Goal: Information Seeking & Learning: Learn about a topic

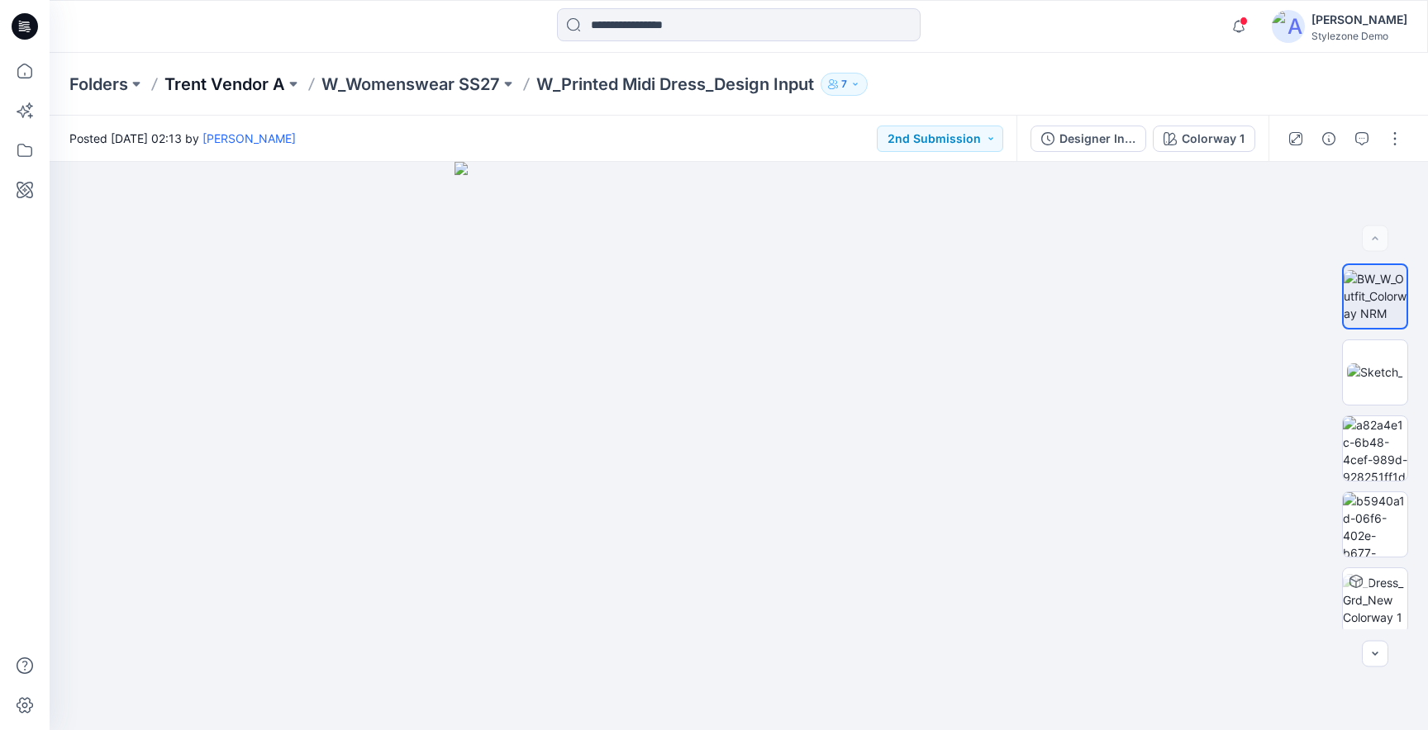
click at [270, 83] on p "Trent Vendor A" at bounding box center [224, 84] width 121 height 23
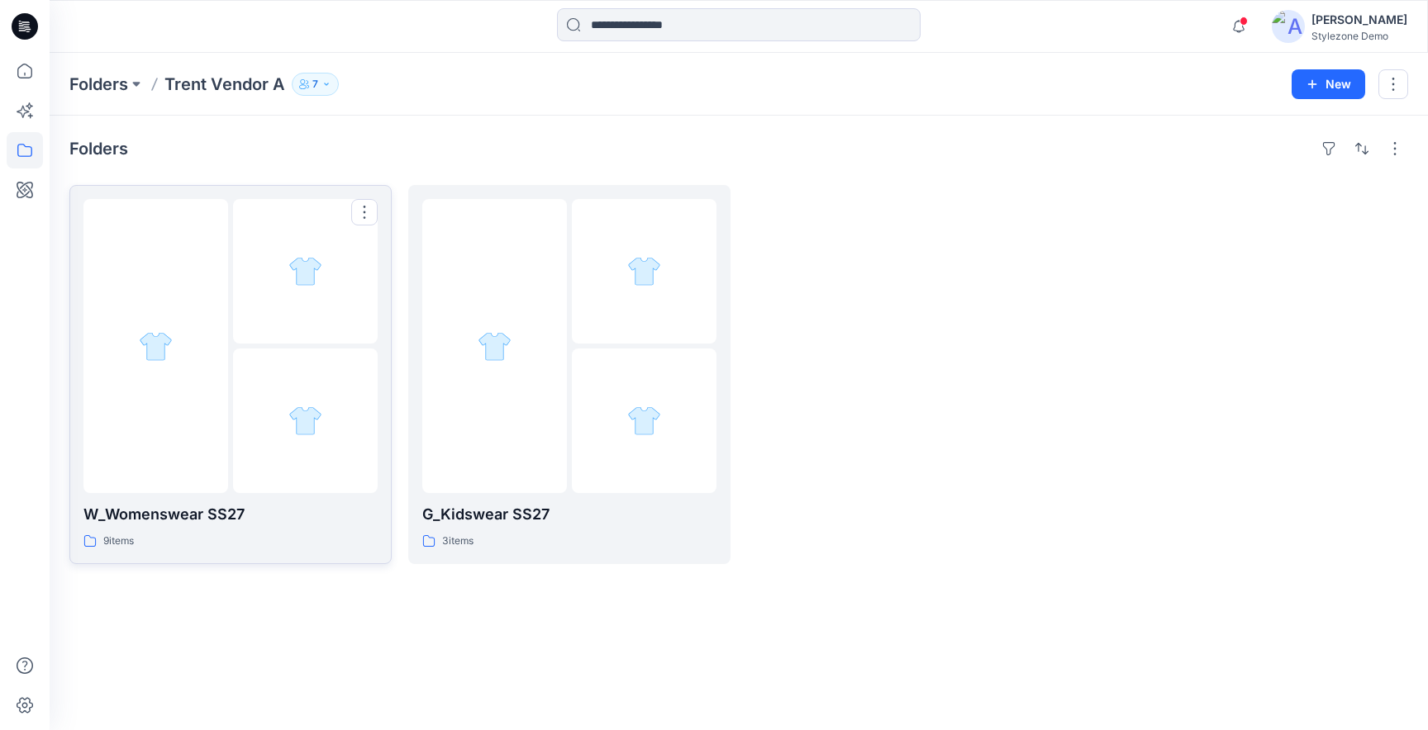
click at [321, 348] on div at bounding box center [305, 346] width 145 height 294
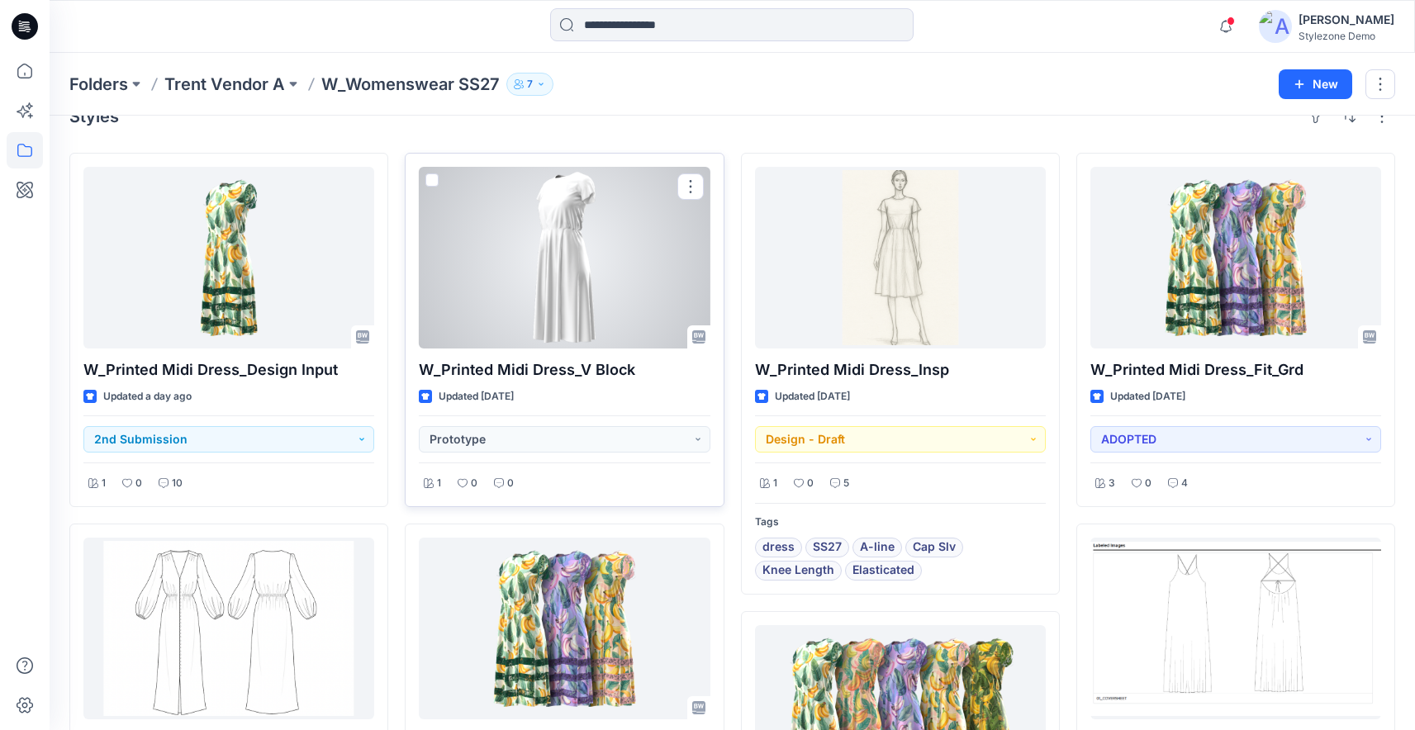
scroll to position [43, 0]
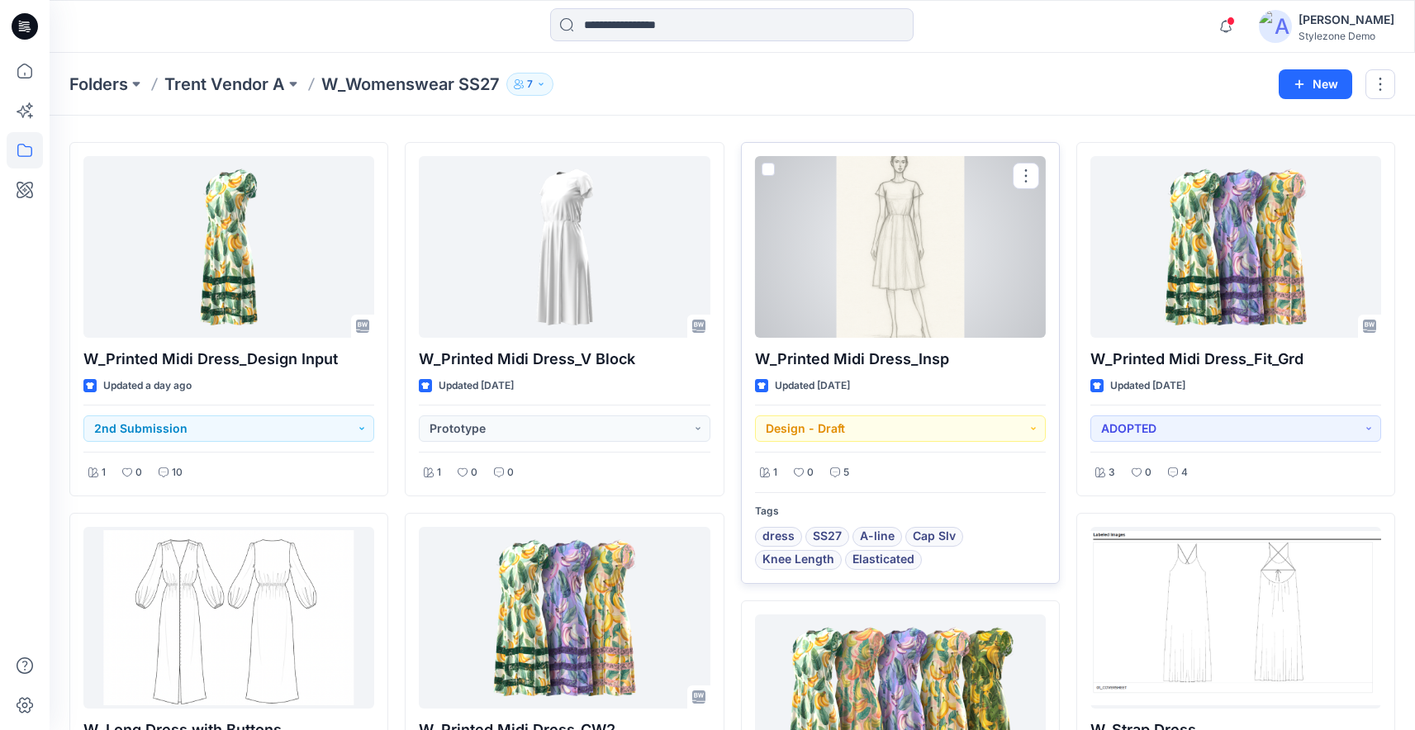
click at [838, 263] on div at bounding box center [900, 247] width 291 height 182
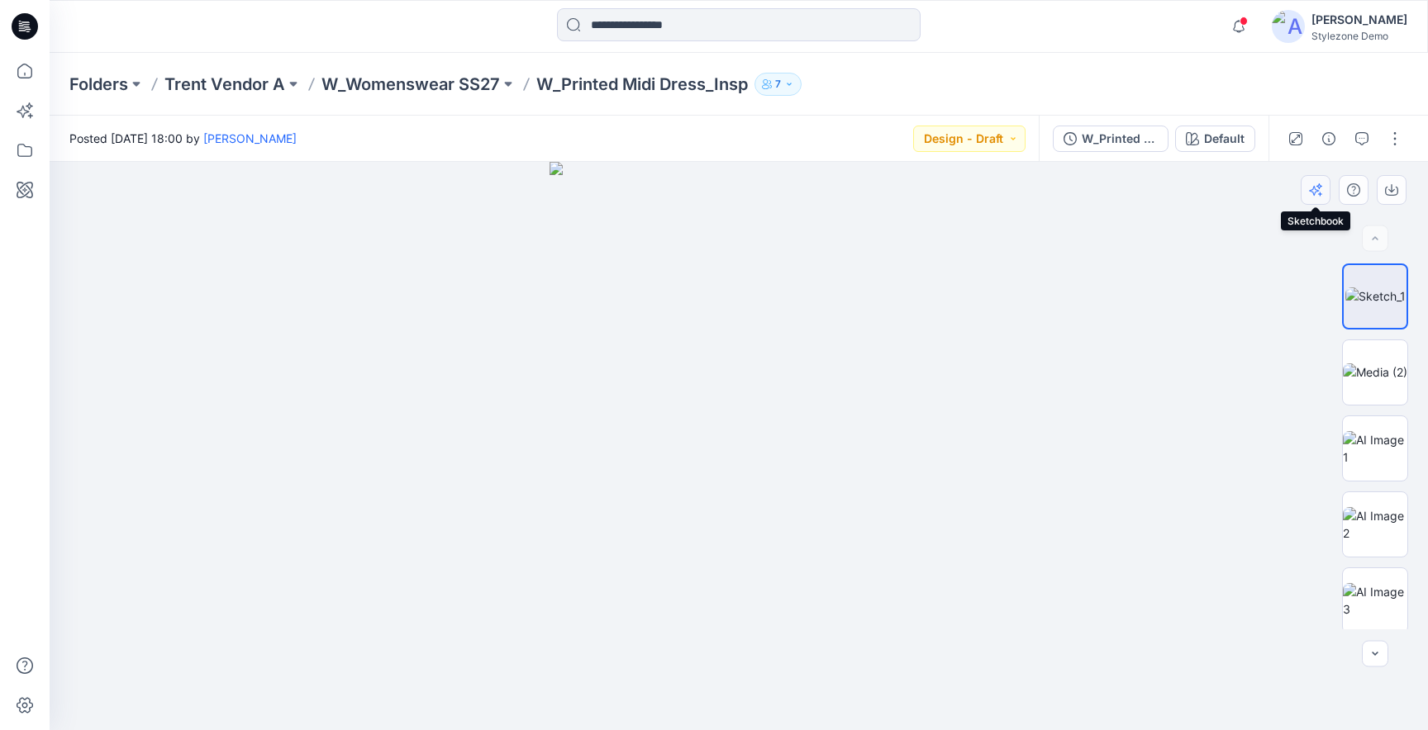
click at [1317, 192] on icon "button" at bounding box center [1315, 189] width 13 height 13
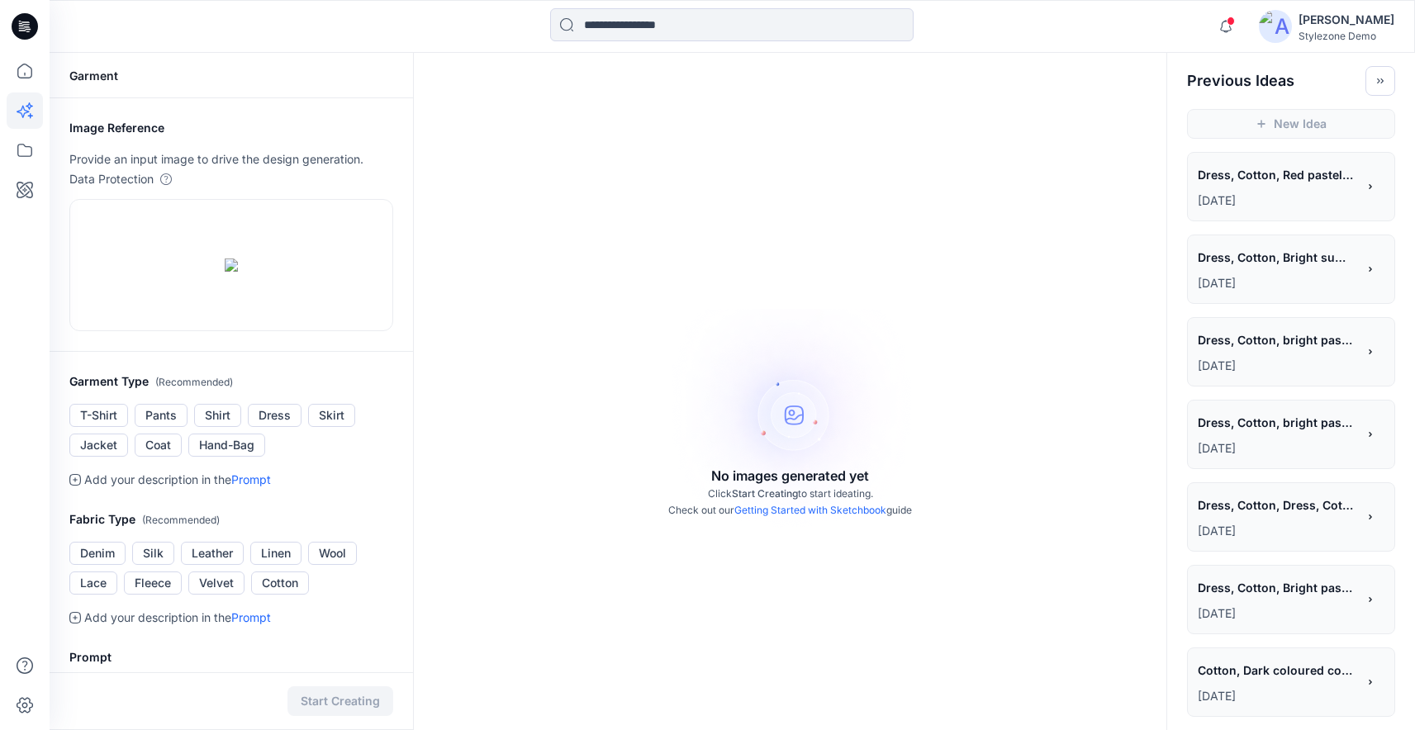
click at [1276, 183] on span "Dress, Cotton, Red pastel tonal colors, solid fabric, contrast tapes, Belt" at bounding box center [1276, 175] width 157 height 24
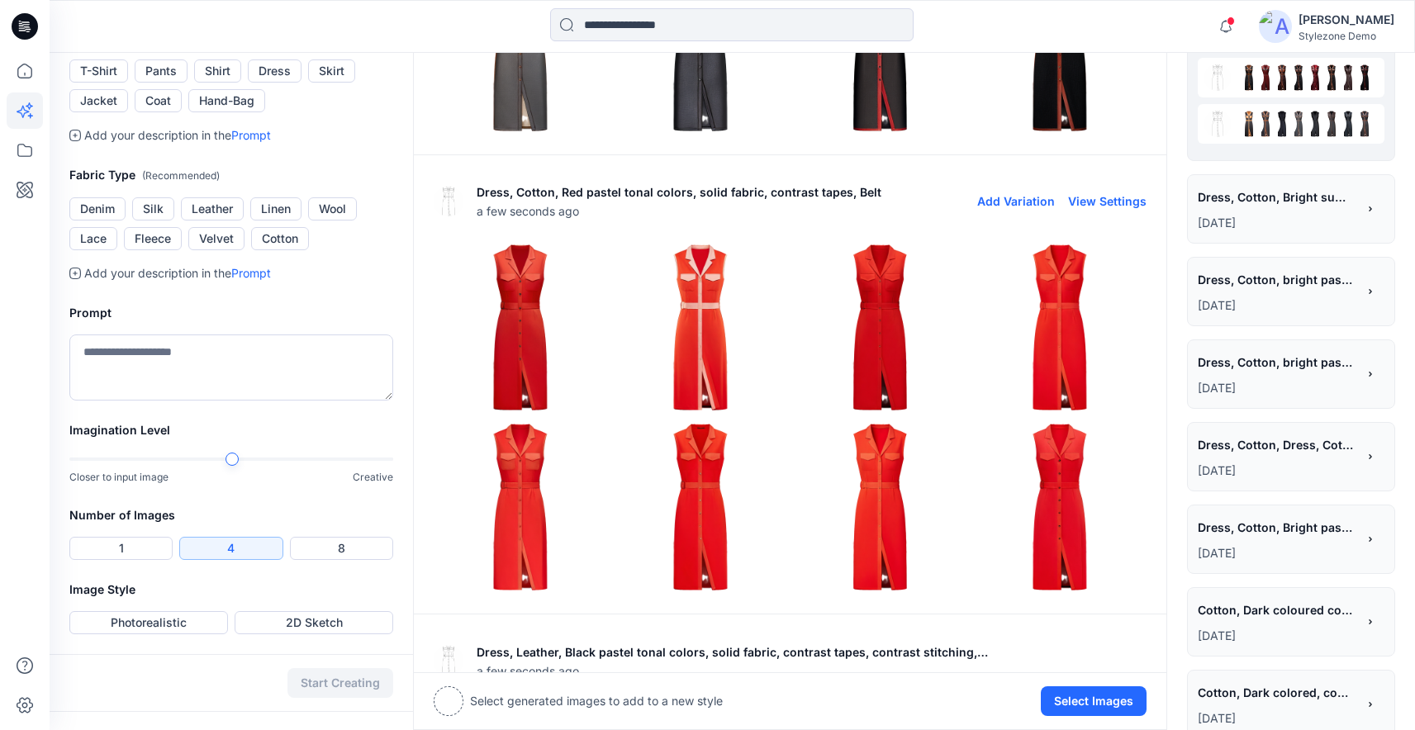
scroll to position [355, 0]
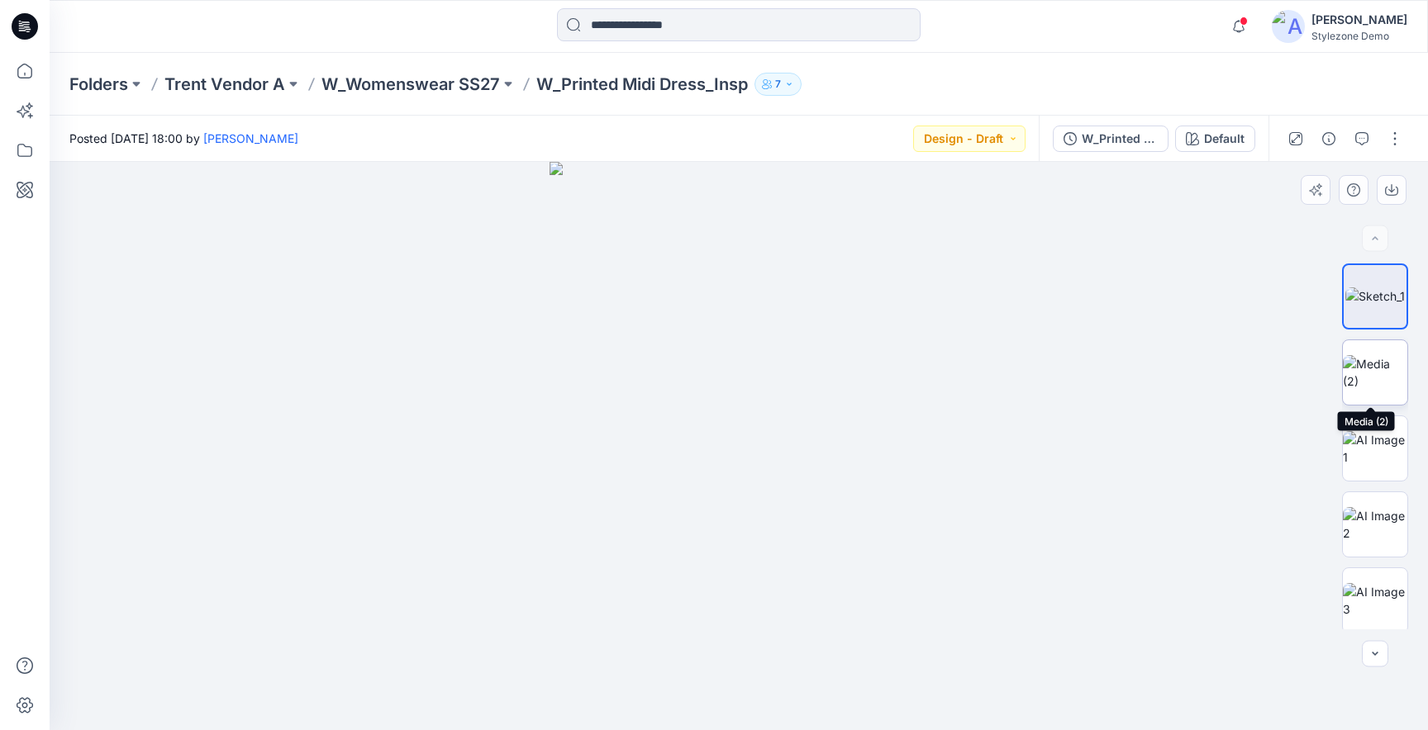
click at [1357, 377] on img at bounding box center [1375, 372] width 64 height 35
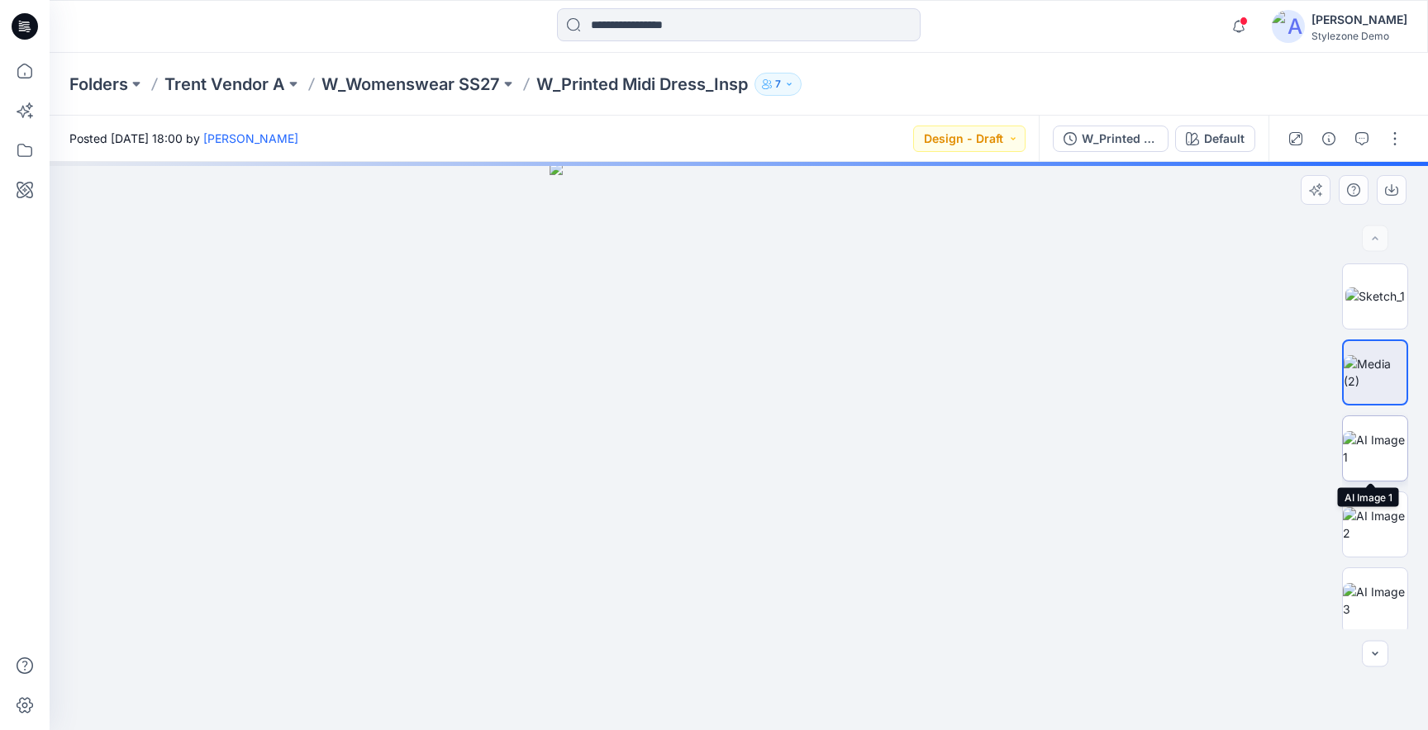
click at [1375, 447] on img at bounding box center [1375, 448] width 64 height 35
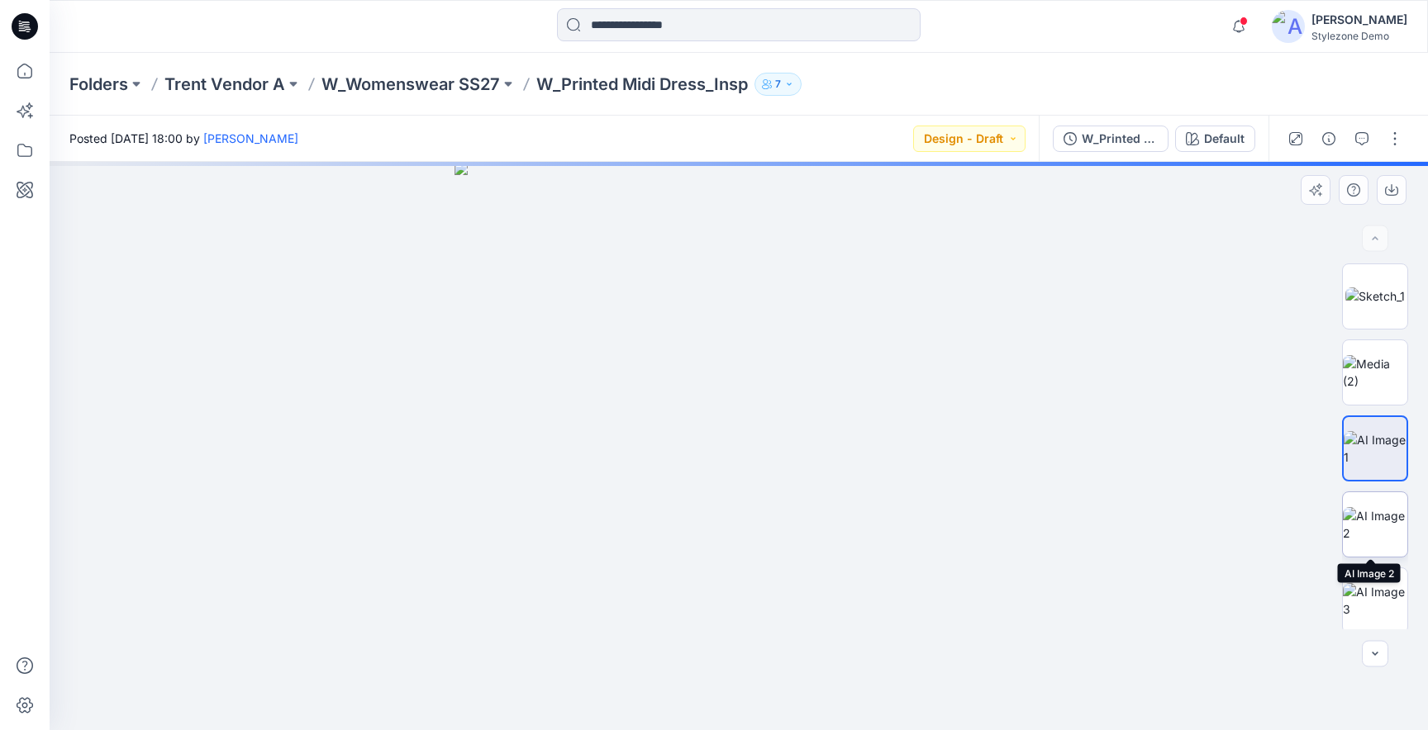
click at [1369, 539] on img at bounding box center [1375, 524] width 64 height 35
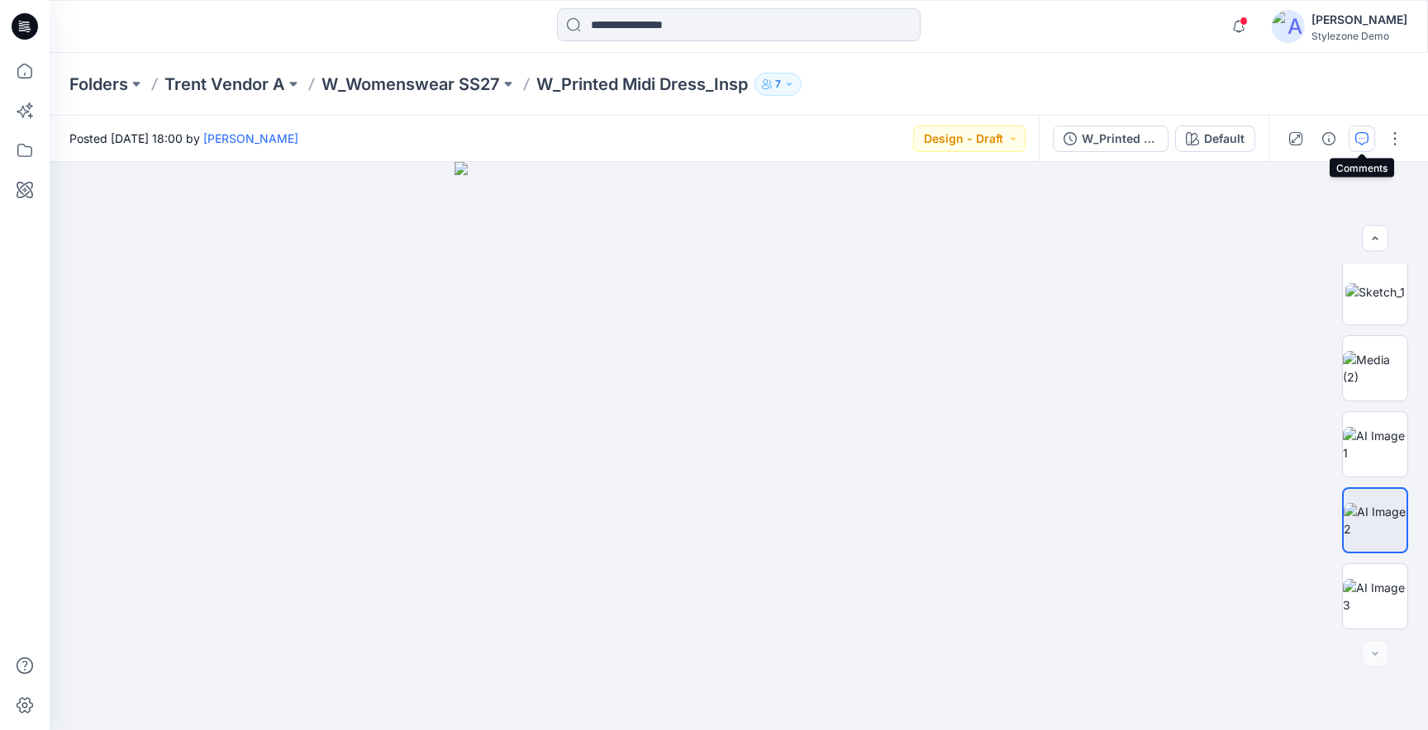
click at [1362, 133] on icon "button" at bounding box center [1361, 138] width 13 height 13
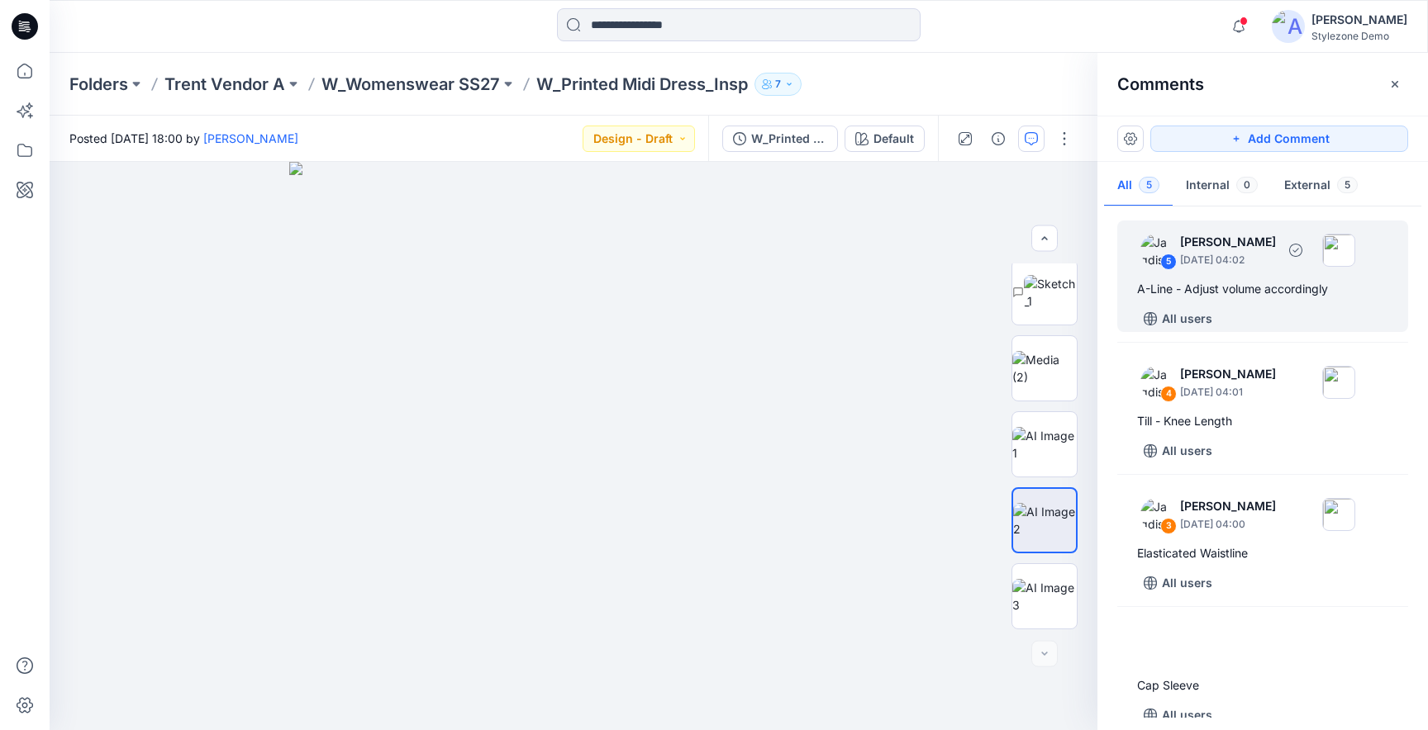
click at [1266, 295] on div "A-Line - Adjust volume accordingly" at bounding box center [1262, 289] width 251 height 20
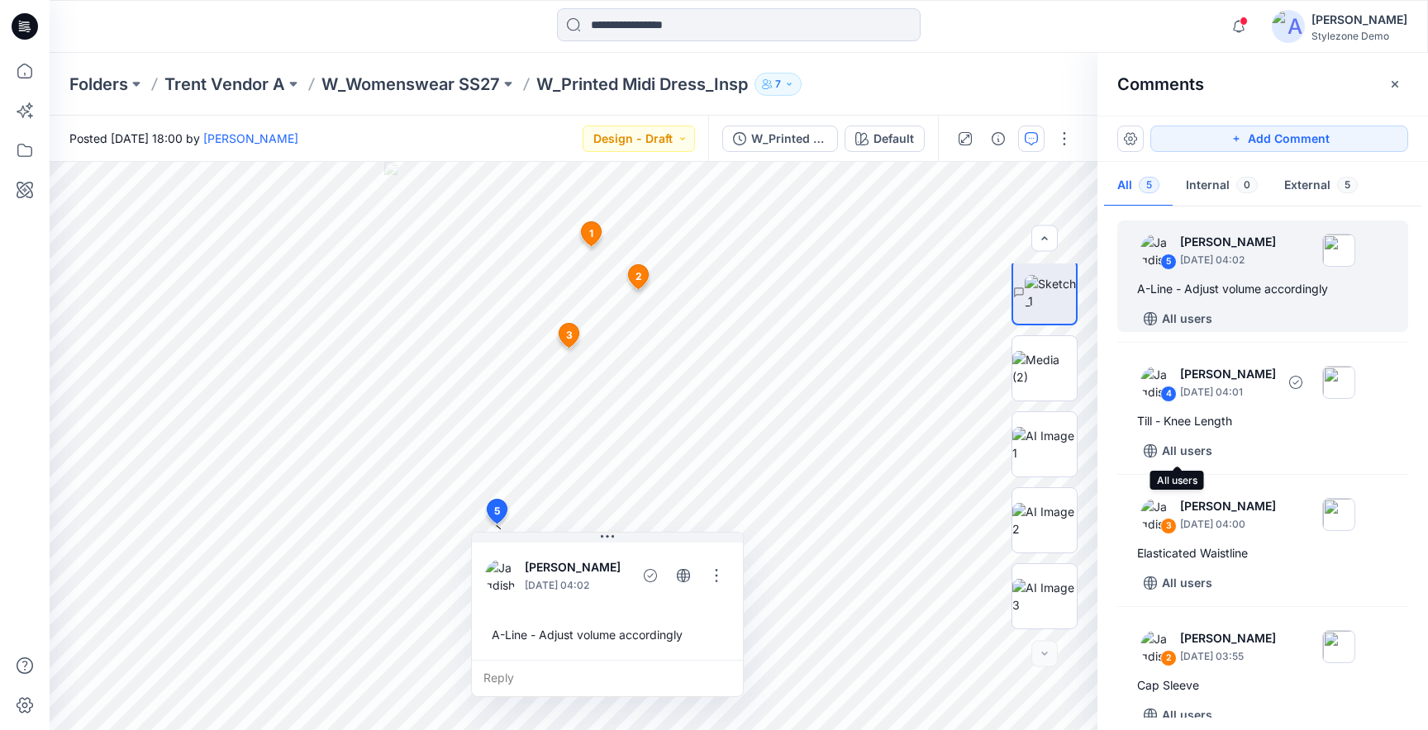
scroll to position [153, 0]
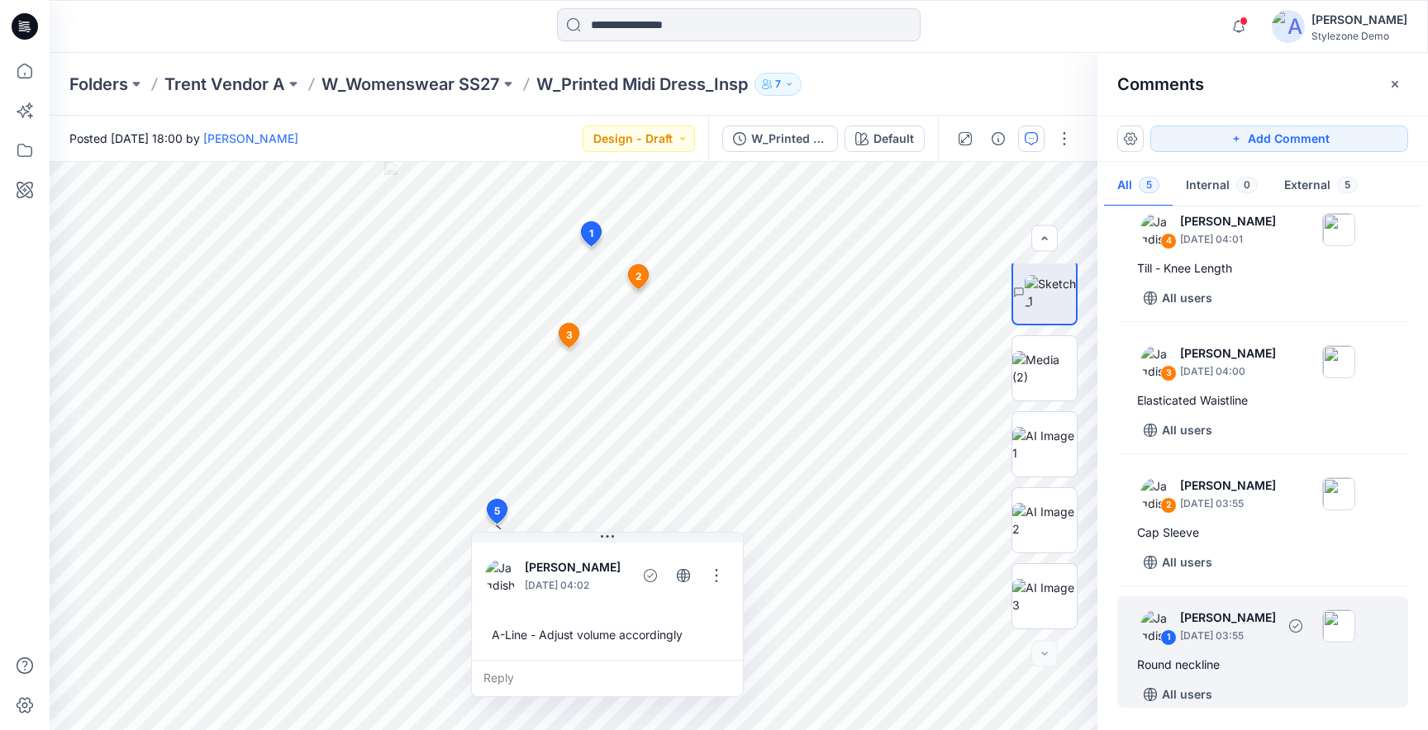
click at [1224, 661] on div "Round neckline" at bounding box center [1262, 665] width 251 height 20
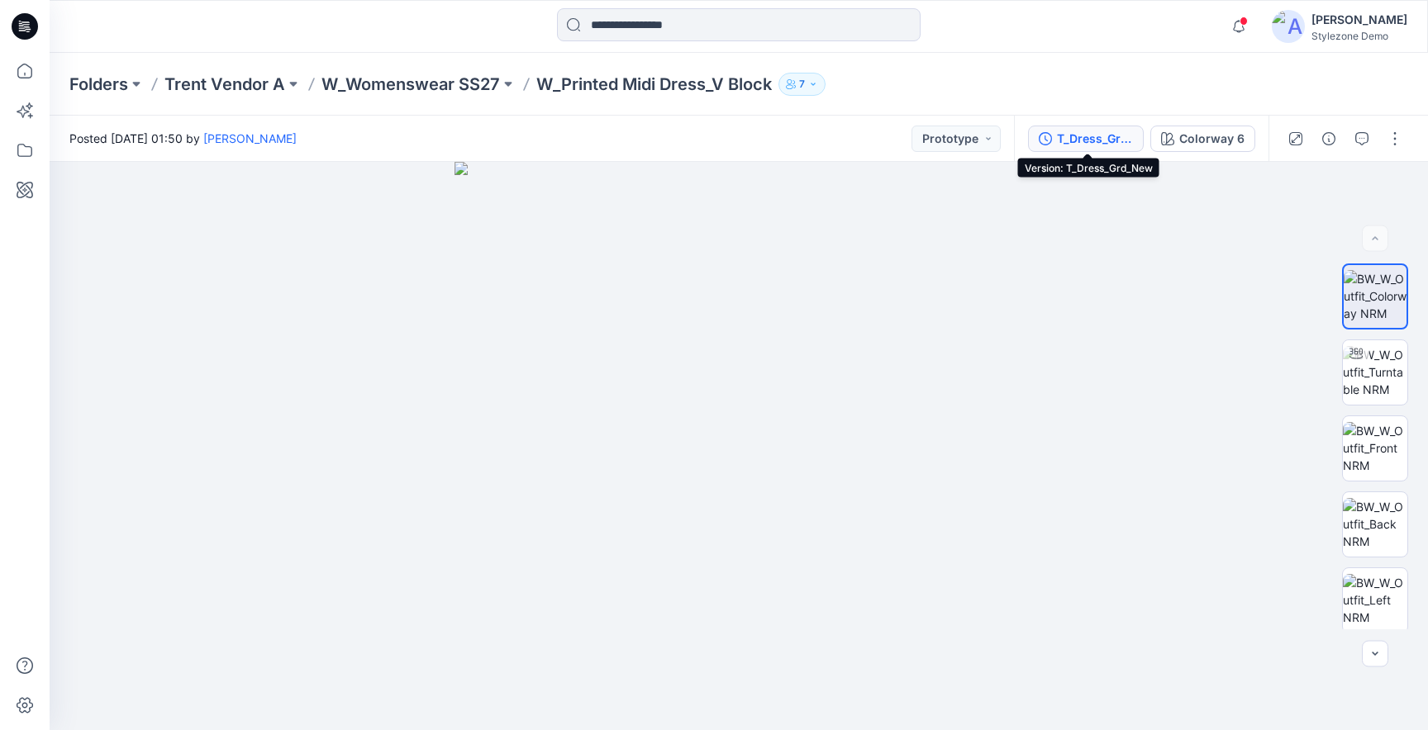
click at [1080, 143] on div "T_Dress_Grd_New" at bounding box center [1095, 139] width 76 height 18
